Goal: Book appointment/travel/reservation

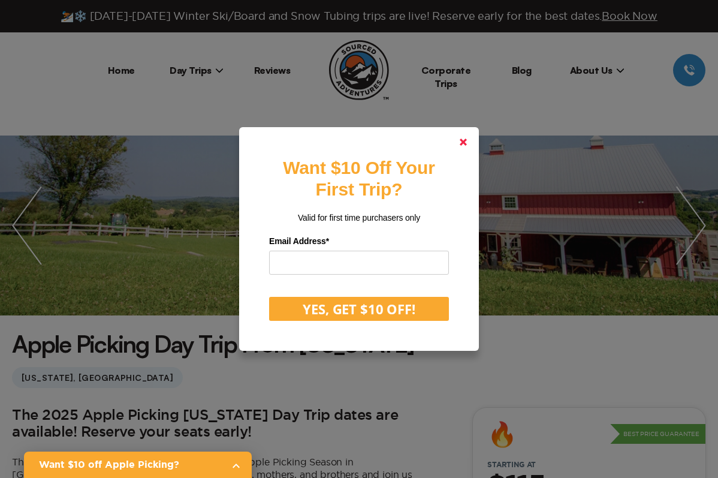
click at [465, 141] on icon at bounding box center [463, 141] width 7 height 7
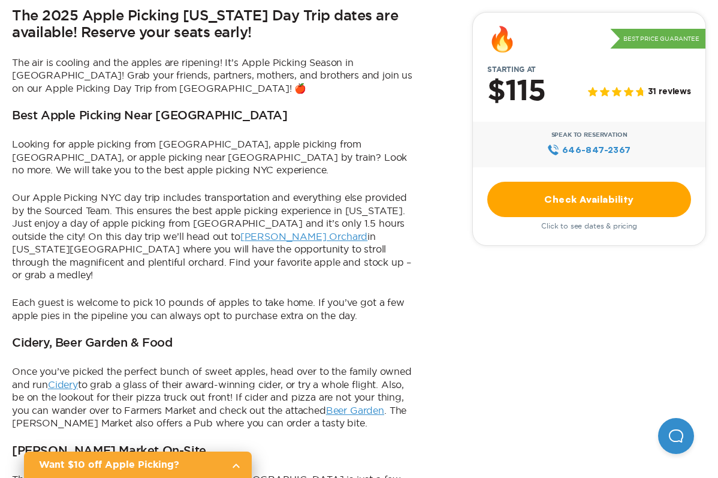
scroll to position [411, 0]
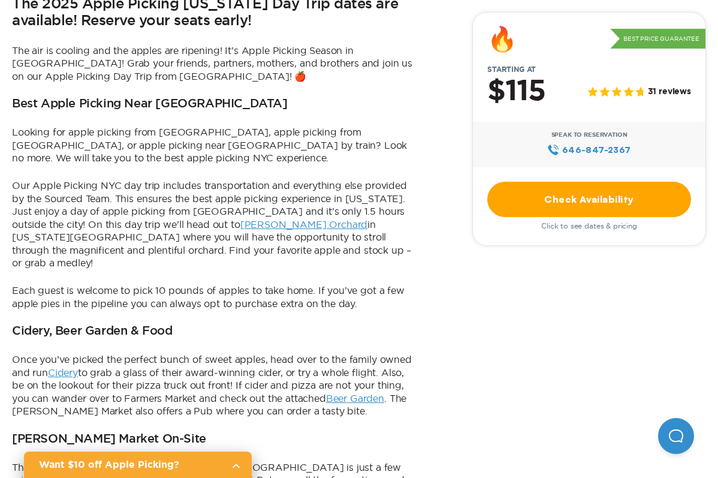
click at [548, 198] on link "Check Availability" at bounding box center [589, 199] width 204 height 35
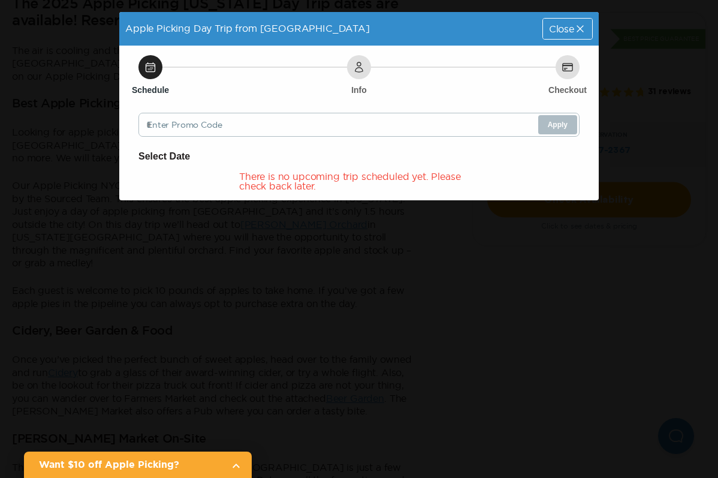
click at [551, 37] on div "Apple Picking Day Trip from [GEOGRAPHIC_DATA] Close" at bounding box center [359, 29] width 480 height 34
click at [551, 35] on div "Close" at bounding box center [567, 29] width 49 height 20
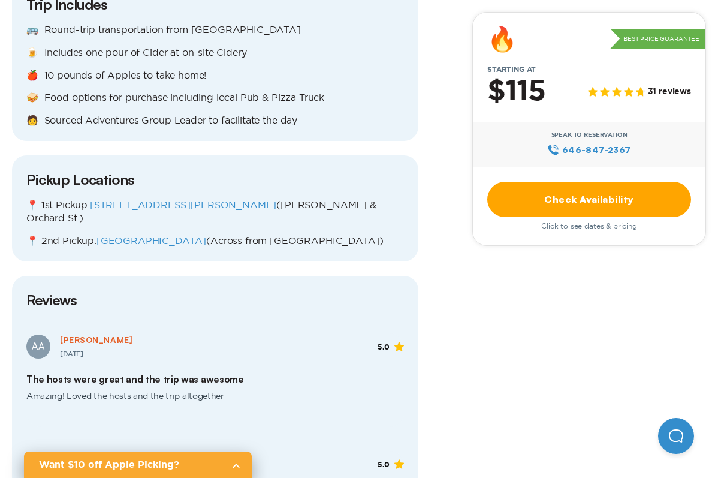
scroll to position [1327, 0]
click at [537, 195] on link "Check Availability" at bounding box center [589, 199] width 204 height 35
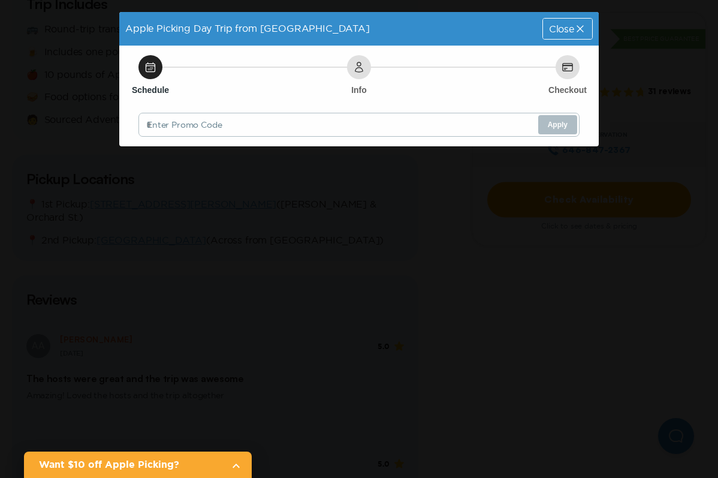
scroll to position [0, 0]
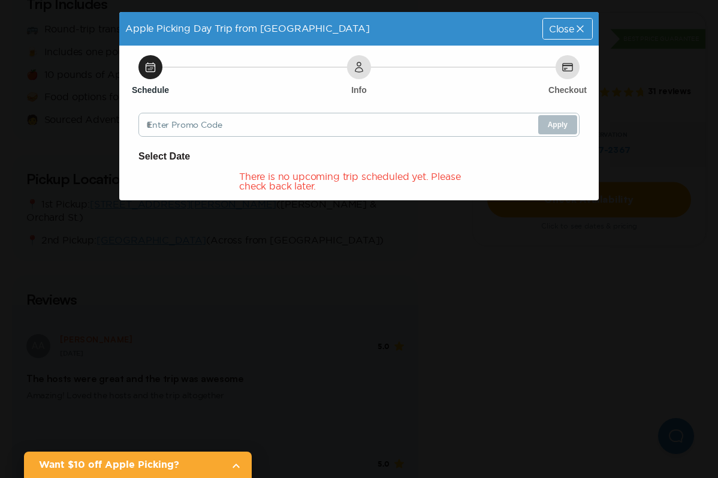
drag, startPoint x: 360, startPoint y: 68, endPoint x: 218, endPoint y: 91, distance: 144.4
click at [360, 68] on icon at bounding box center [359, 67] width 12 height 12
click at [144, 57] on div "Schedule" at bounding box center [150, 67] width 24 height 24
click at [561, 39] on div "Close" at bounding box center [568, 29] width 50 height 22
click at [561, 34] on span "Close" at bounding box center [561, 29] width 25 height 10
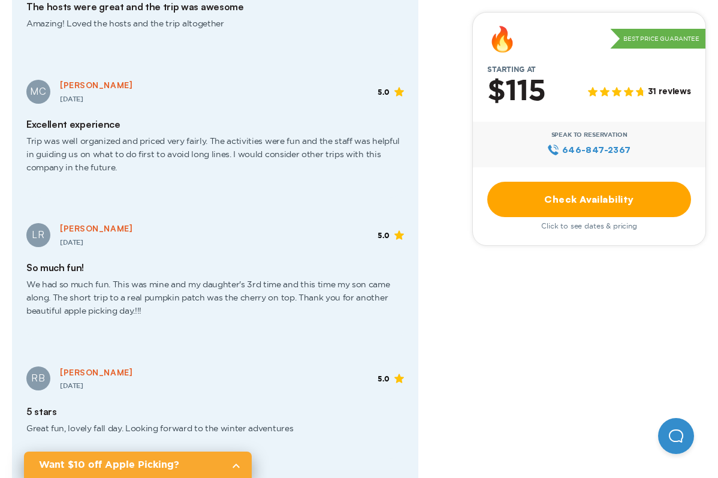
scroll to position [1729, 0]
